Goal: Information Seeking & Learning: Learn about a topic

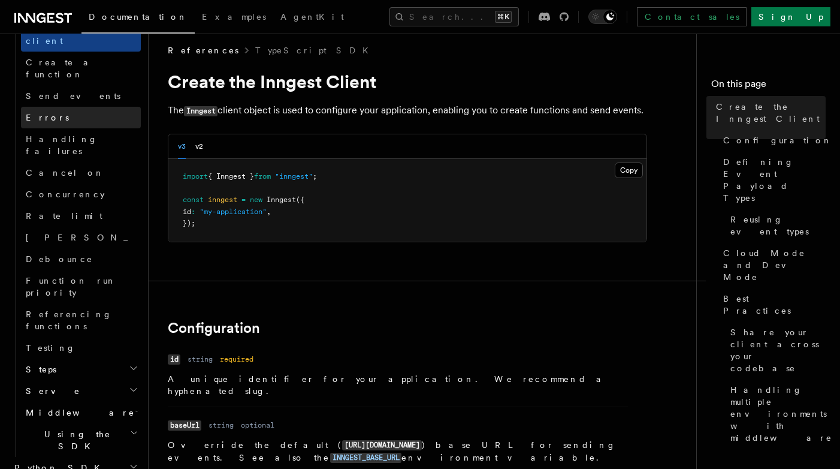
scroll to position [10, 0]
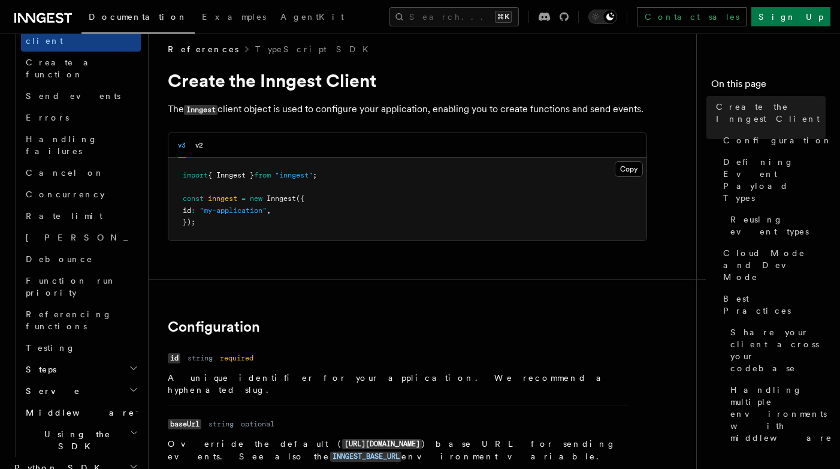
click at [39, 461] on span "Python SDK" at bounding box center [59, 467] width 98 height 12
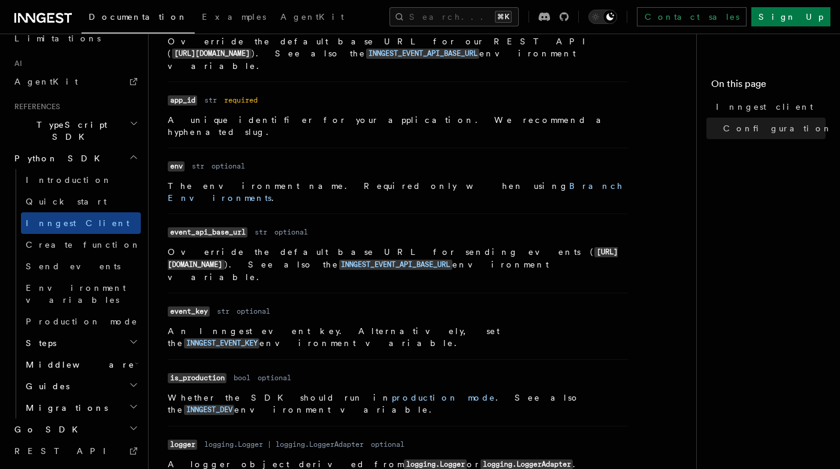
scroll to position [326, 0]
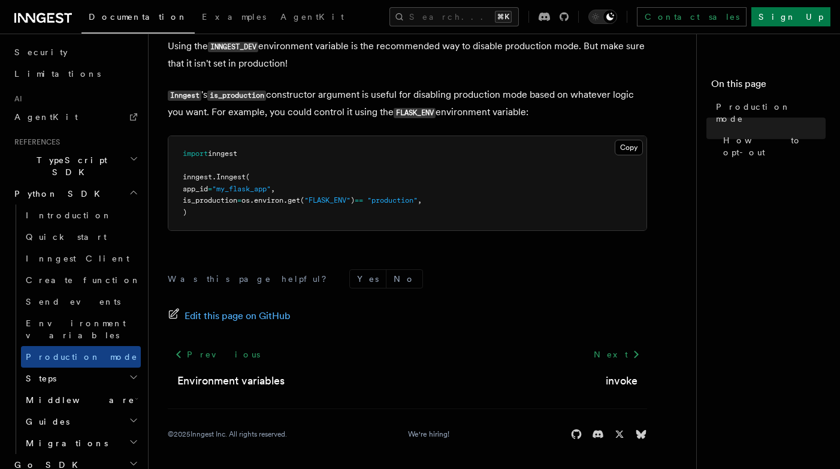
scroll to position [728, 0]
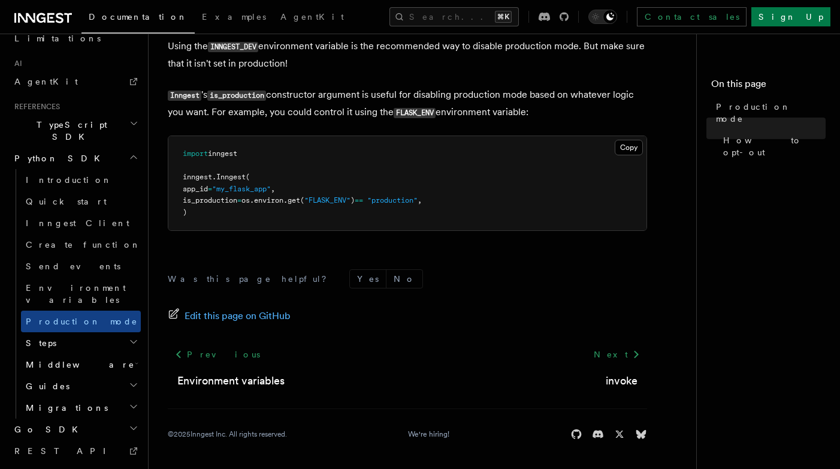
click at [64, 402] on span "Migrations" at bounding box center [64, 408] width 87 height 12
click at [67, 375] on h2 "Guides" at bounding box center [81, 386] width 120 height 22
click at [71, 397] on link "Testing" at bounding box center [86, 408] width 108 height 22
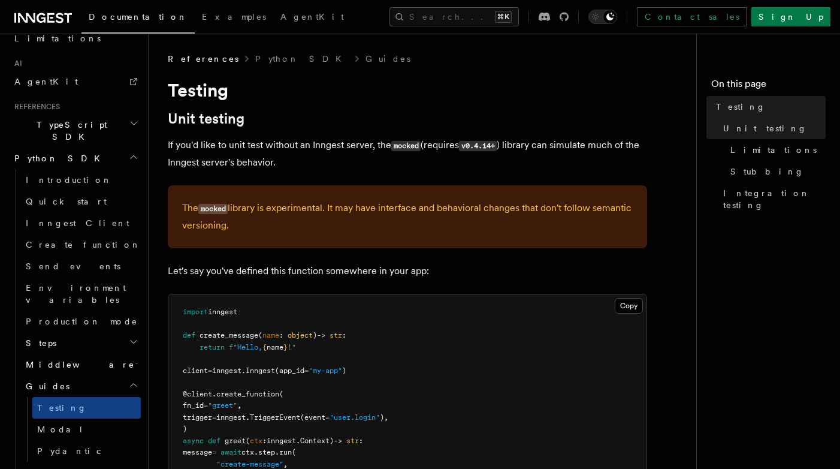
click at [68, 461] on h2 "Migrations" at bounding box center [81, 472] width 120 height 22
click at [74, 440] on link "Pydantic" at bounding box center [86, 451] width 108 height 22
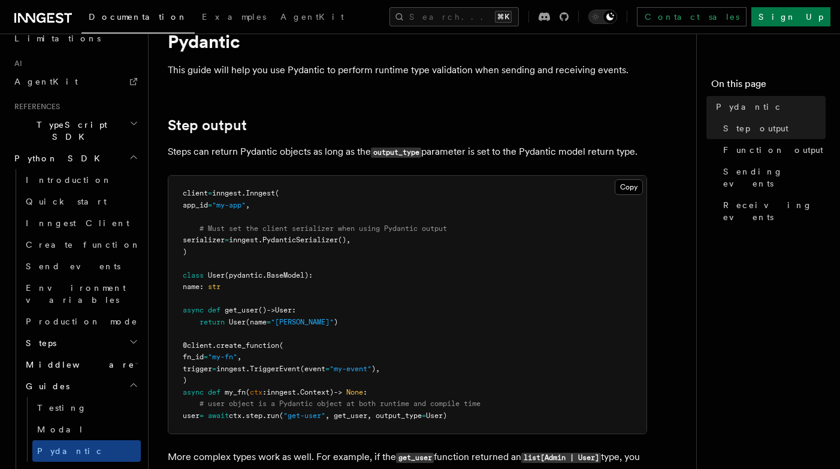
scroll to position [57, 0]
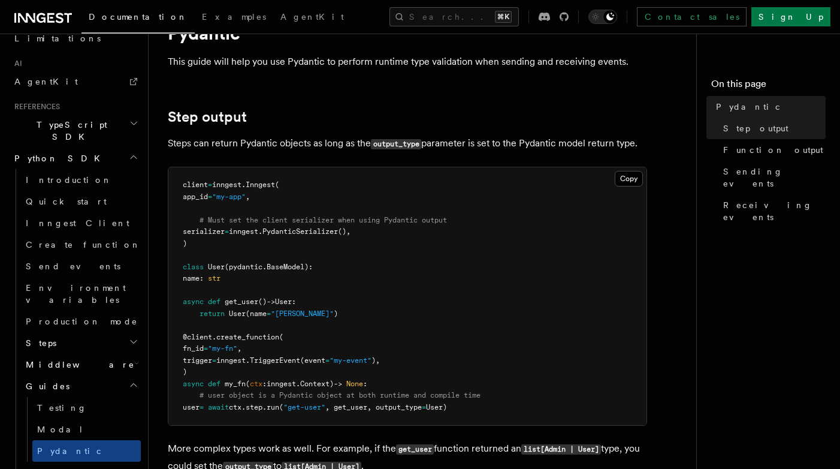
click at [400, 301] on pre "client = inngest . Inngest ( app_id = "my-app" , # Must set the client serializ…" at bounding box center [407, 296] width 478 height 258
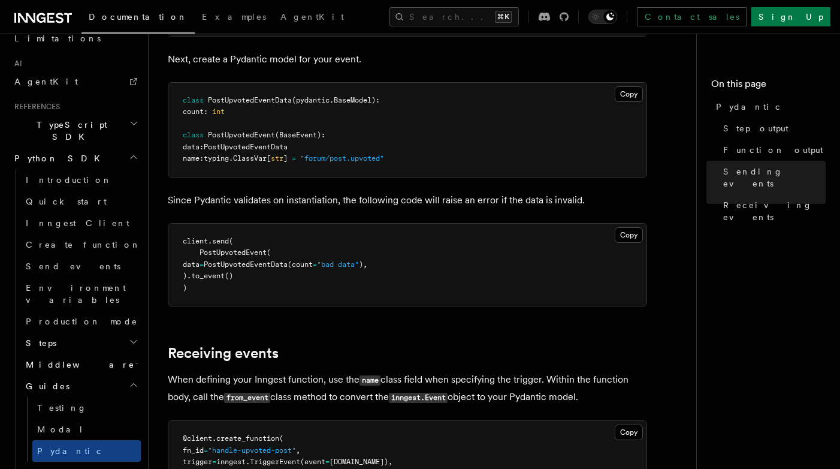
scroll to position [1581, 0]
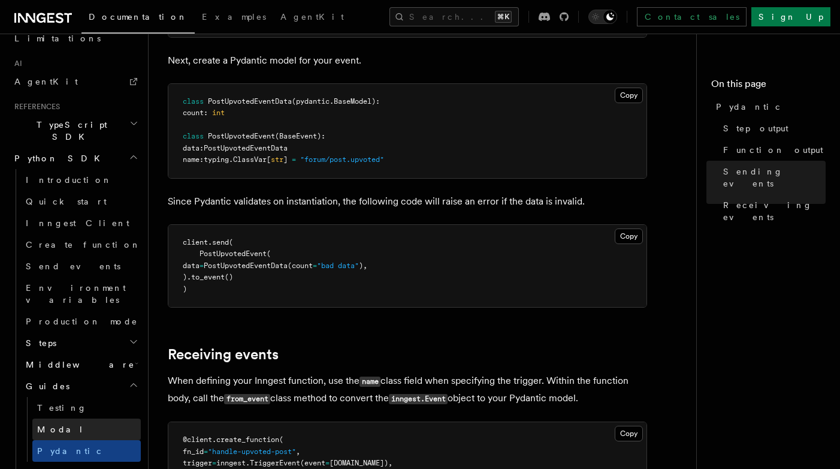
click at [68, 418] on link "Modal" at bounding box center [86, 429] width 108 height 22
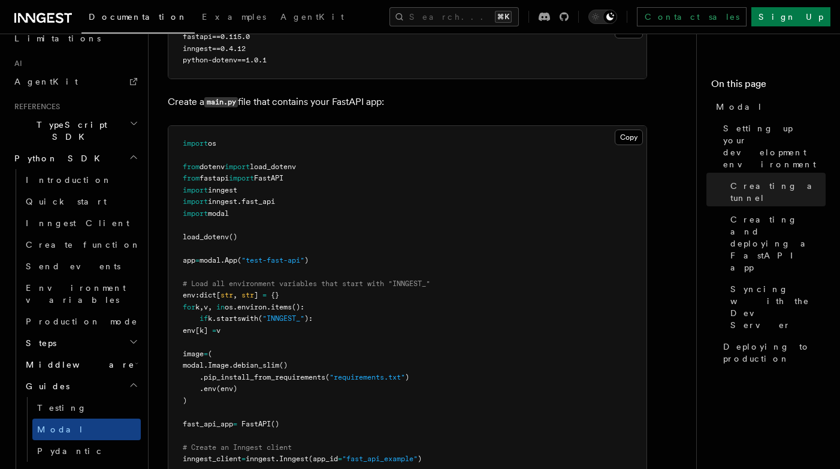
scroll to position [639, 0]
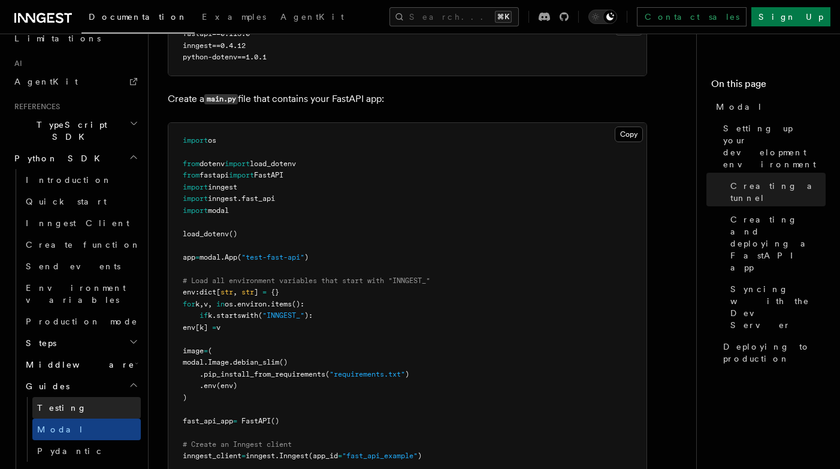
click at [73, 397] on link "Testing" at bounding box center [86, 408] width 108 height 22
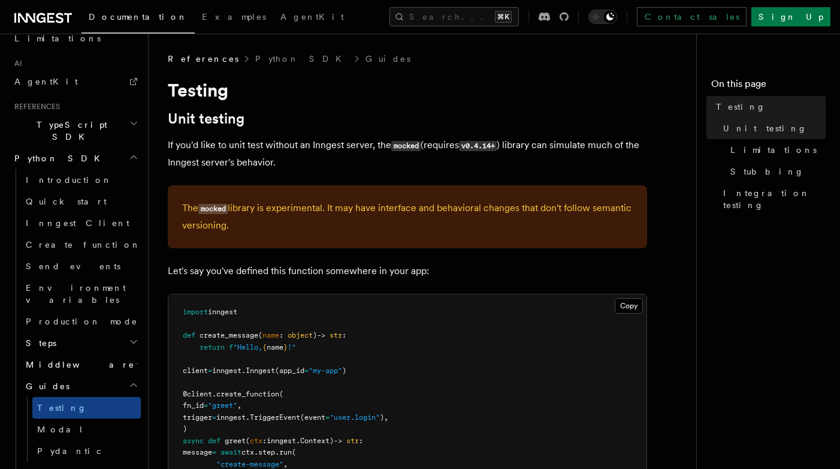
click at [70, 332] on h2 "Steps" at bounding box center [81, 343] width 120 height 22
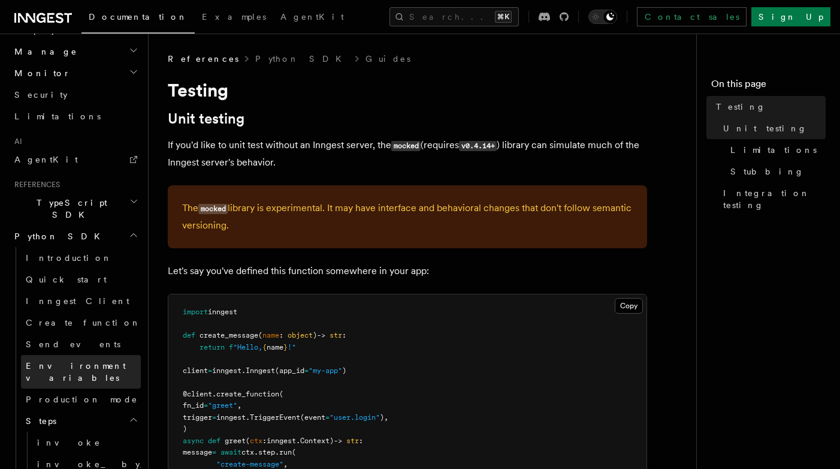
scroll to position [646, 0]
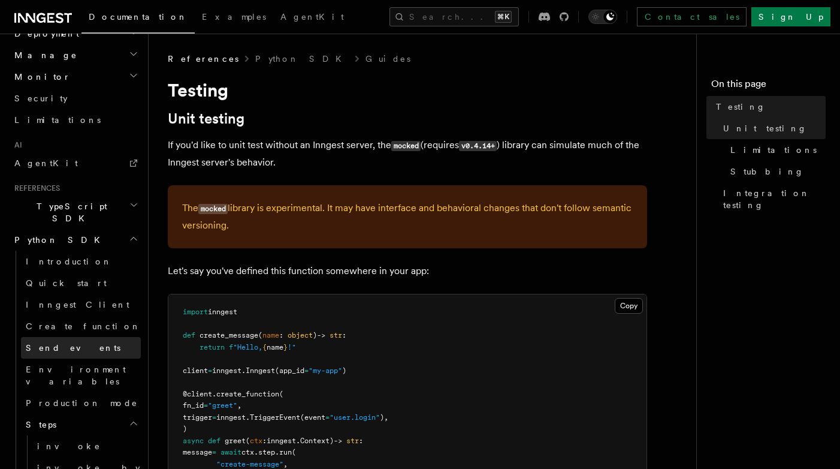
click at [61, 343] on span "Send events" at bounding box center [73, 348] width 95 height 10
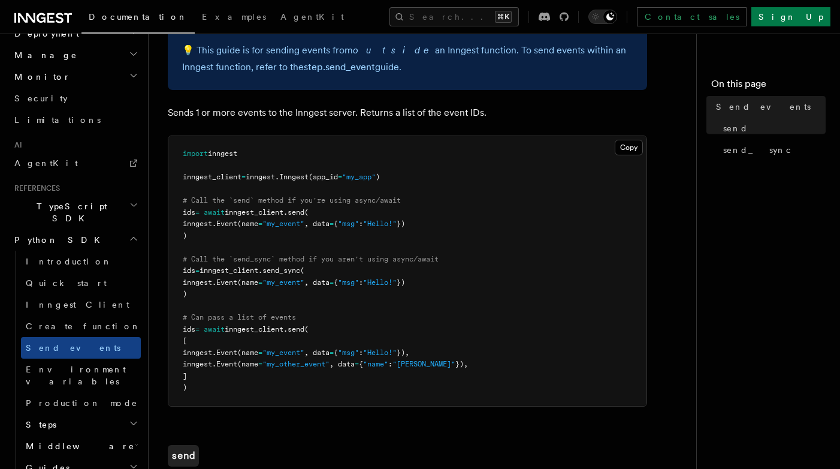
scroll to position [92, 0]
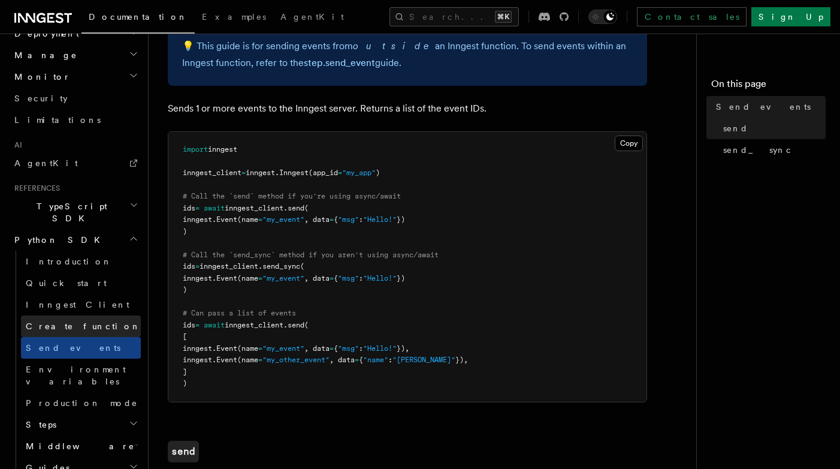
click at [86, 315] on link "Create function" at bounding box center [81, 326] width 120 height 22
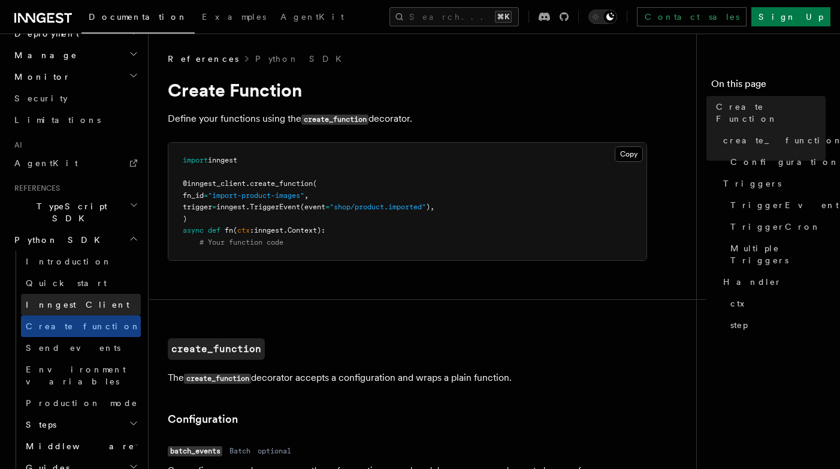
click at [64, 294] on link "Inngest Client" at bounding box center [81, 305] width 120 height 22
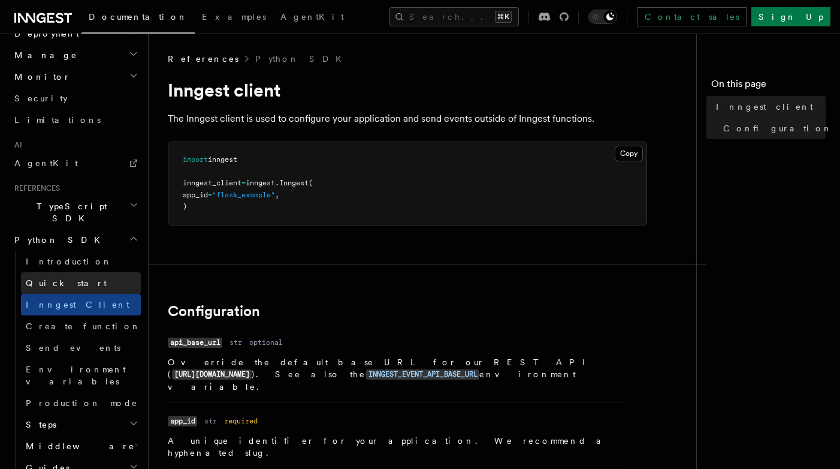
click at [39, 278] on span "Quick start" at bounding box center [66, 283] width 81 height 10
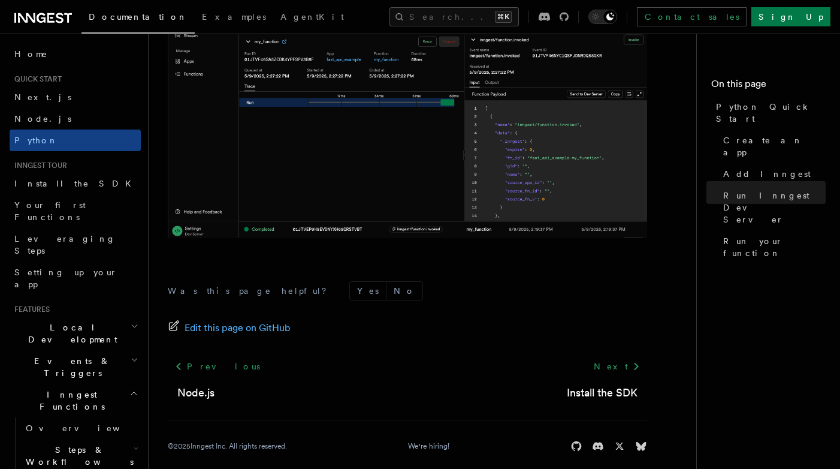
scroll to position [2562, 0]
